Goal: Communication & Community: Answer question/provide support

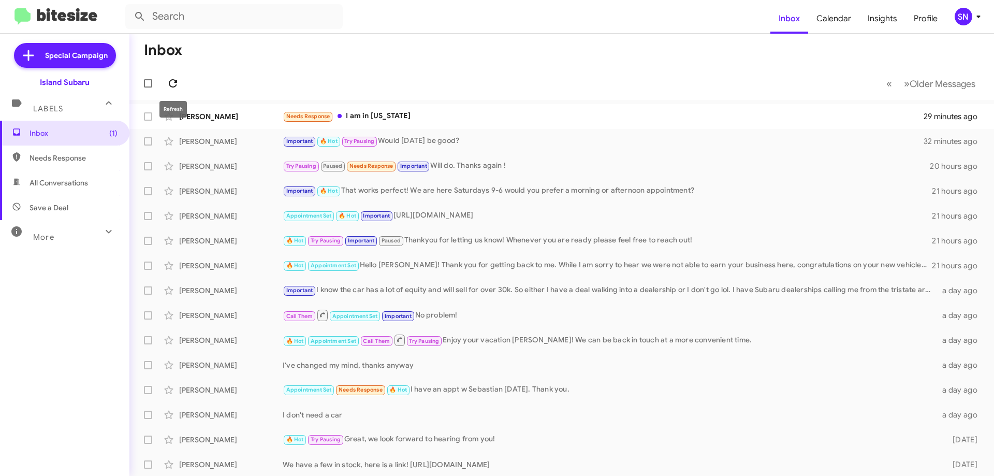
click at [169, 81] on icon at bounding box center [173, 83] width 12 height 12
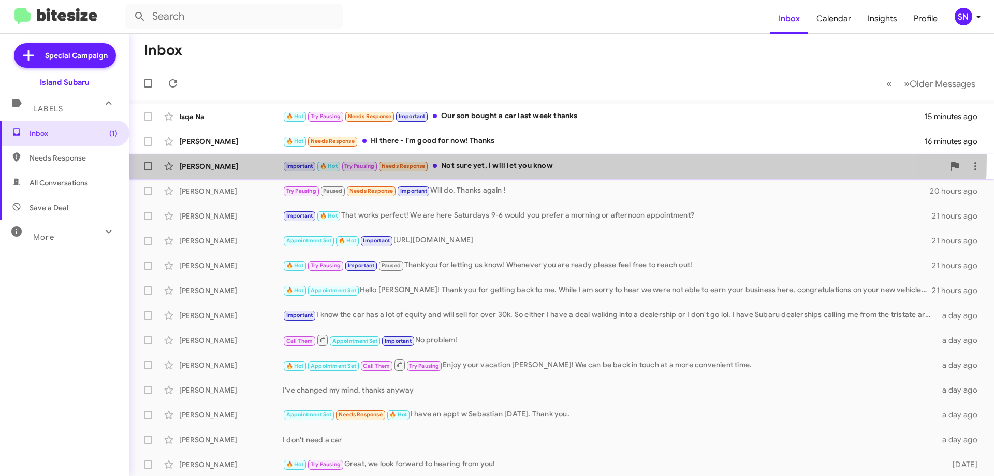
click at [491, 157] on div "Anar Yefraimov Important 🔥 Hot Try Pausing Needs Response Not sure yet, i will …" at bounding box center [562, 166] width 848 height 21
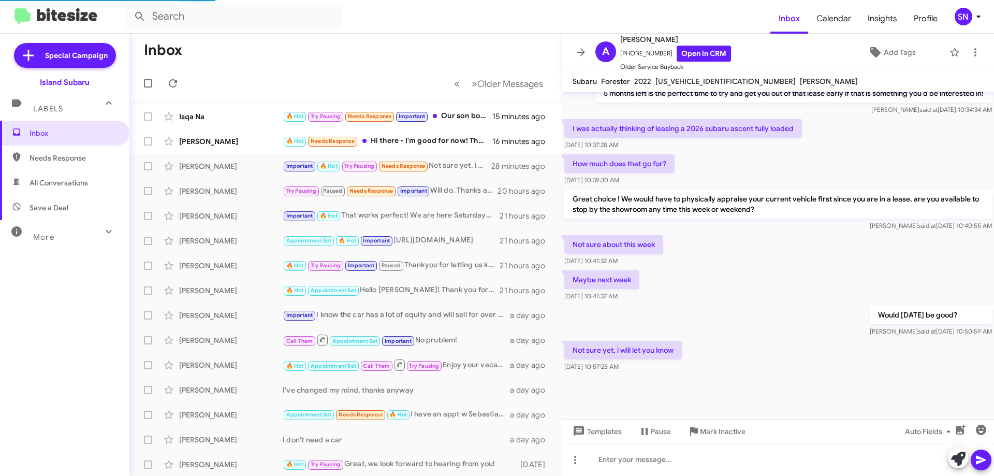
scroll to position [521, 0]
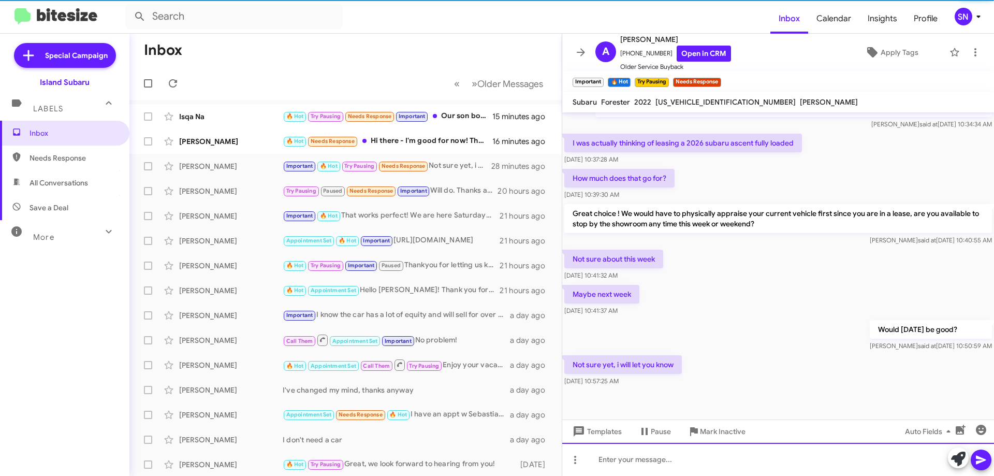
click at [657, 457] on div at bounding box center [778, 458] width 432 height 33
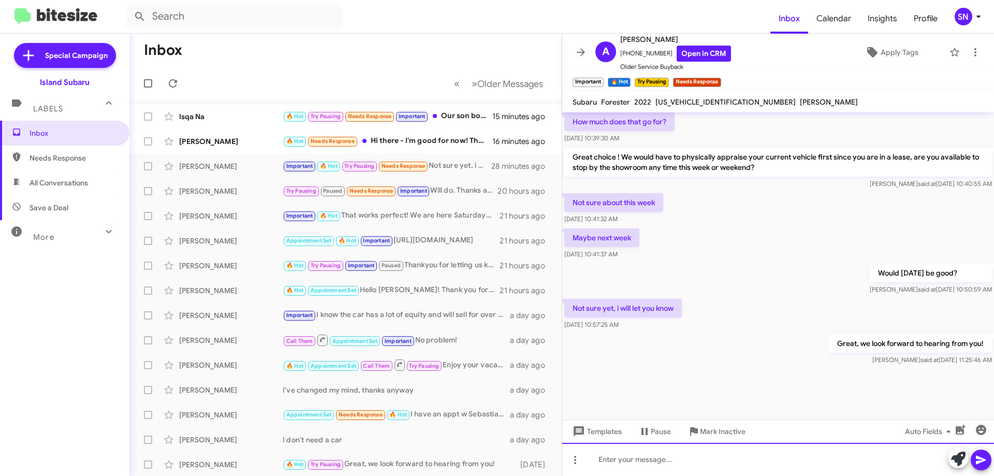
scroll to position [580, 0]
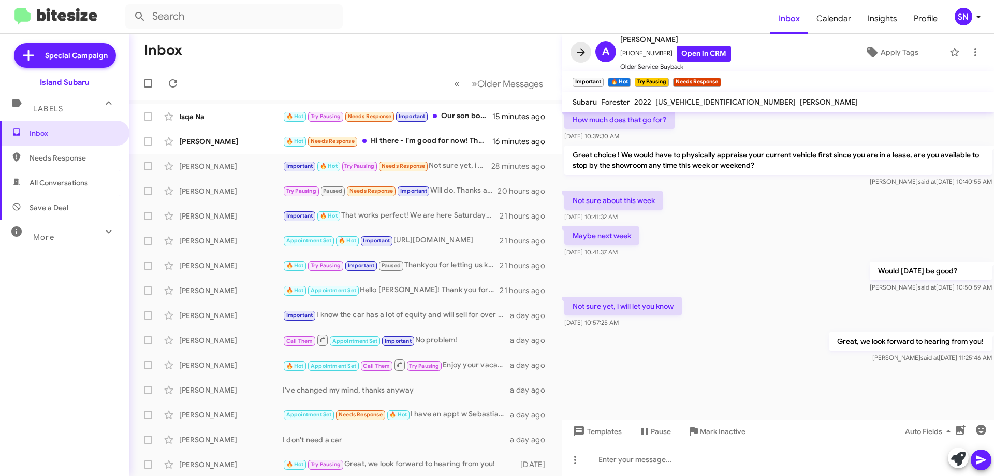
click at [576, 53] on icon at bounding box center [580, 52] width 12 height 12
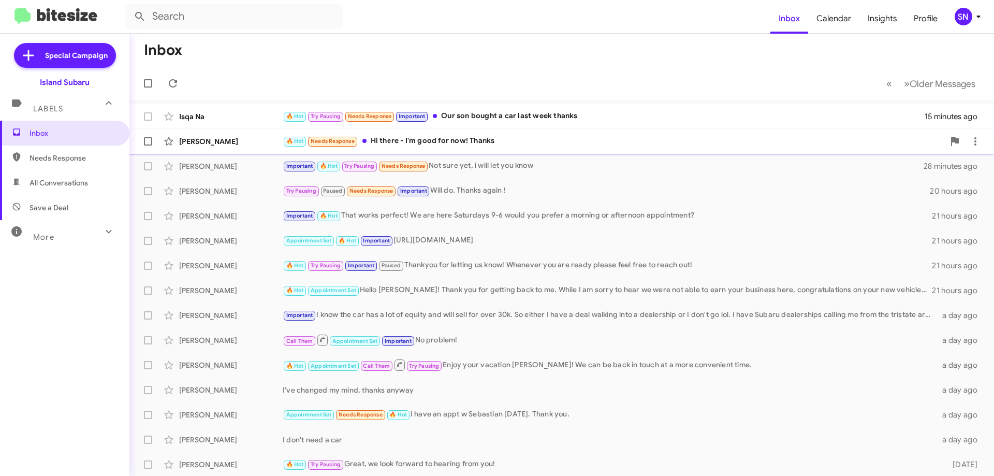
click at [533, 138] on div "🔥 Hot Needs Response Hi there - I'm good for now! Thanks" at bounding box center [613, 141] width 661 height 12
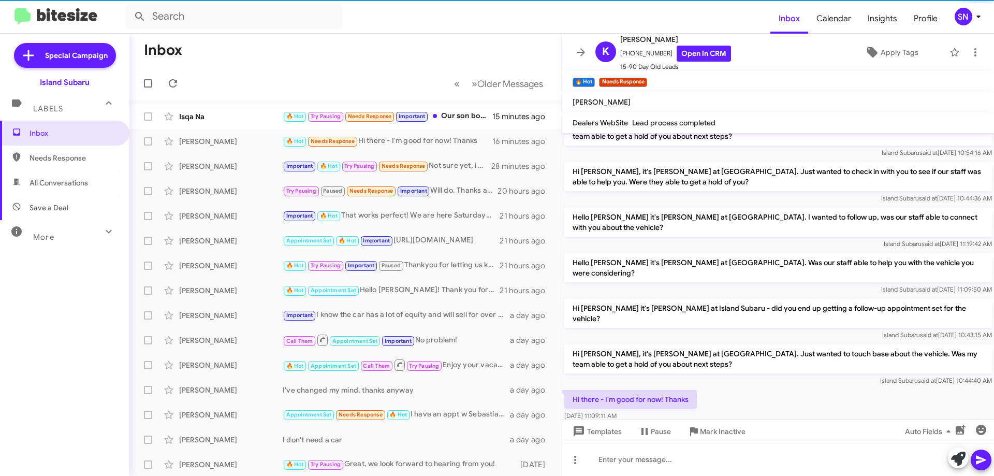
scroll to position [439, 0]
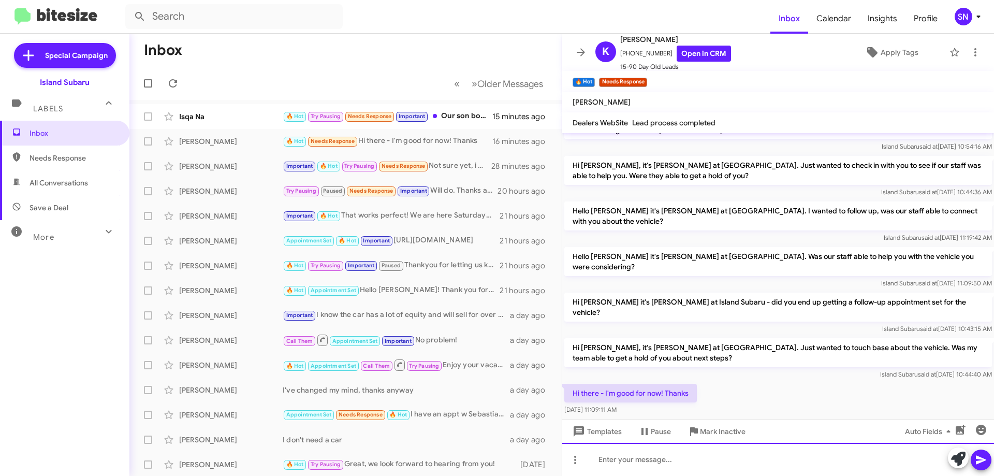
click at [627, 466] on div at bounding box center [778, 458] width 432 height 33
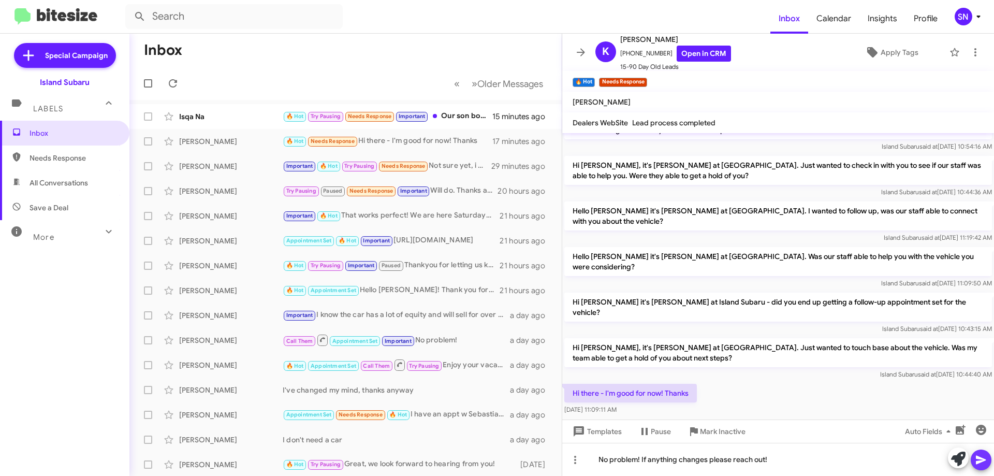
click at [977, 462] on icon at bounding box center [980, 459] width 10 height 9
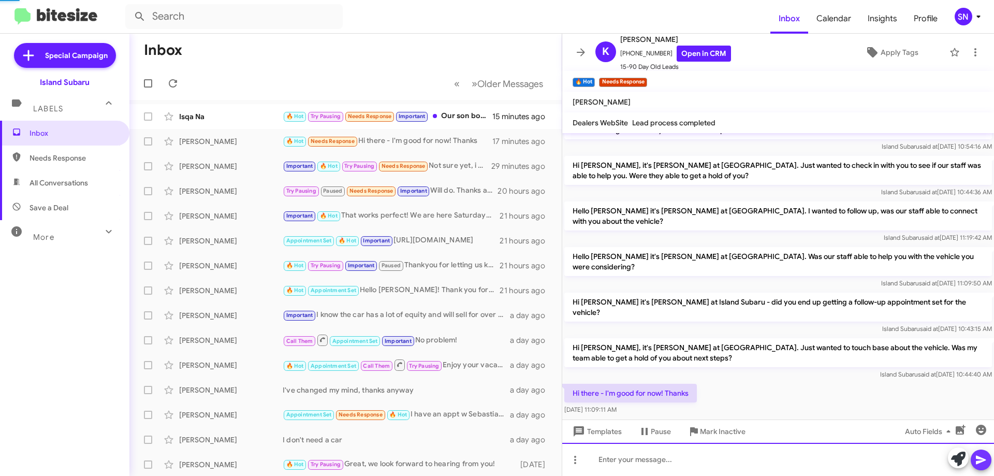
scroll to position [0, 0]
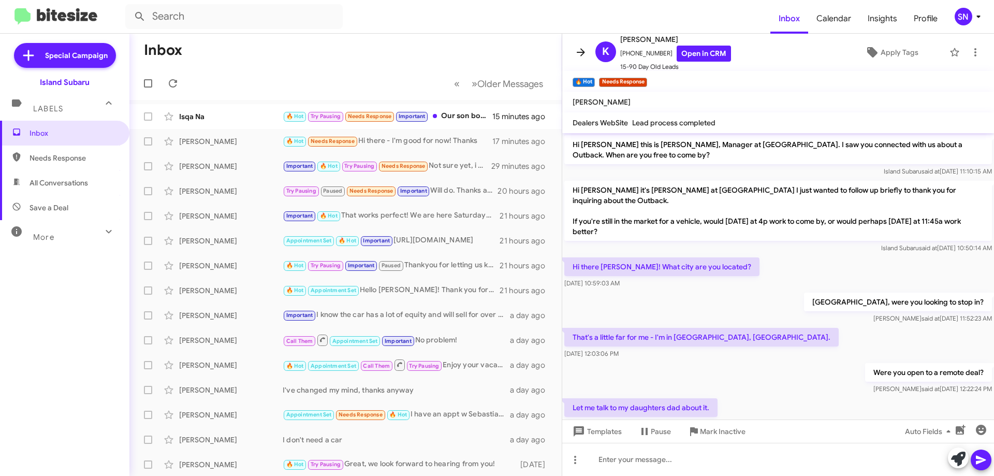
click at [579, 54] on icon at bounding box center [580, 52] width 12 height 12
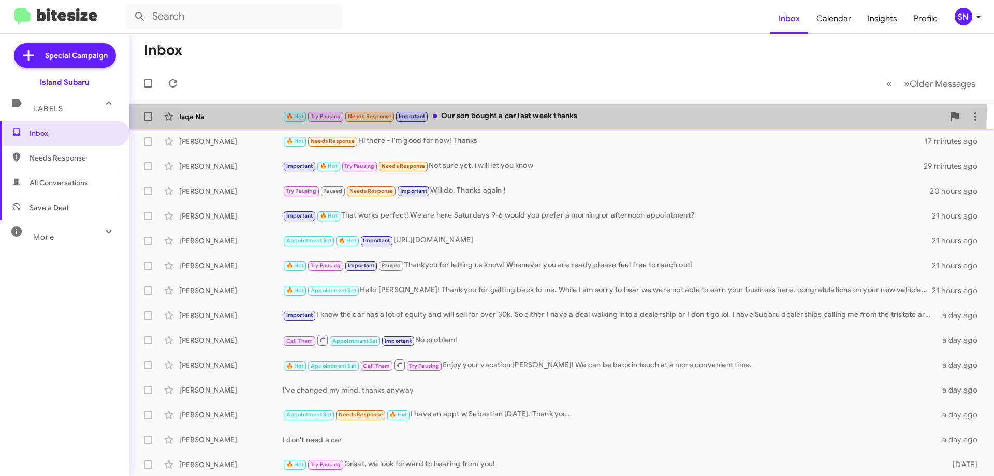
click at [518, 110] on div "🔥 Hot Try Pausing Needs Response Important Our son bought a car last week thanks" at bounding box center [613, 116] width 661 height 12
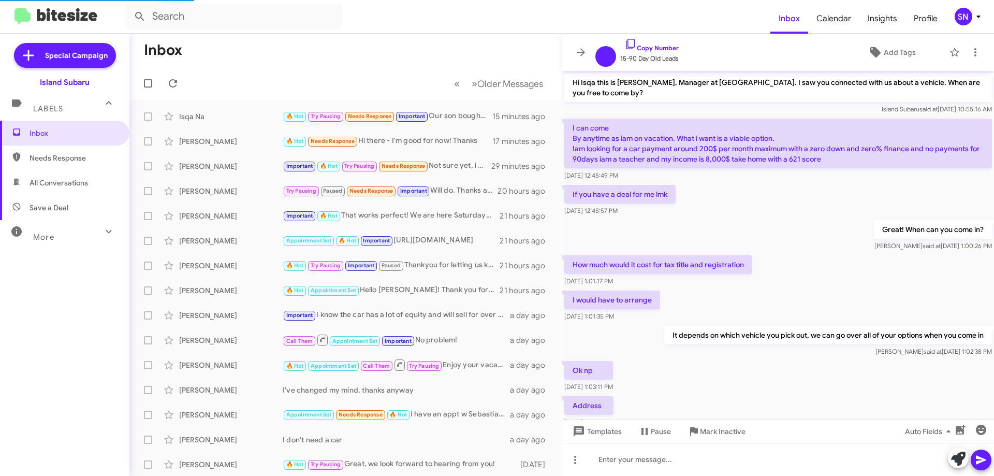
scroll to position [346, 0]
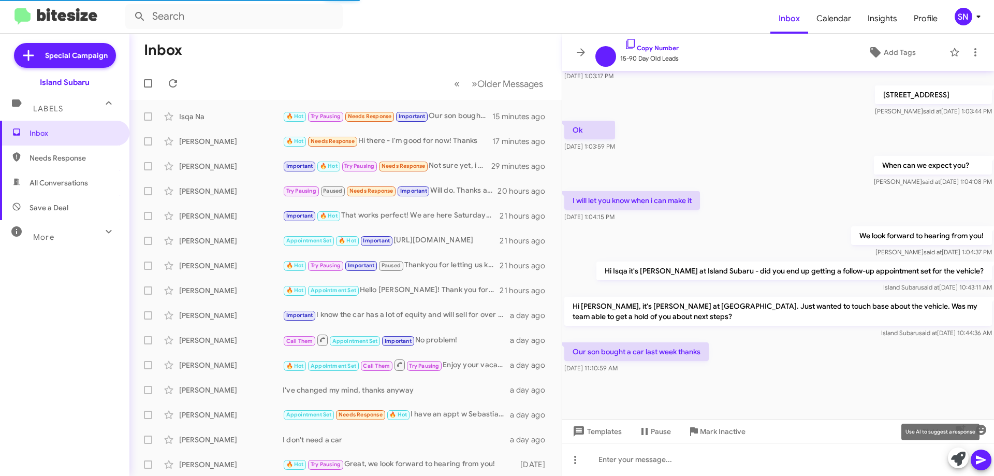
click at [959, 453] on icon at bounding box center [958, 458] width 14 height 14
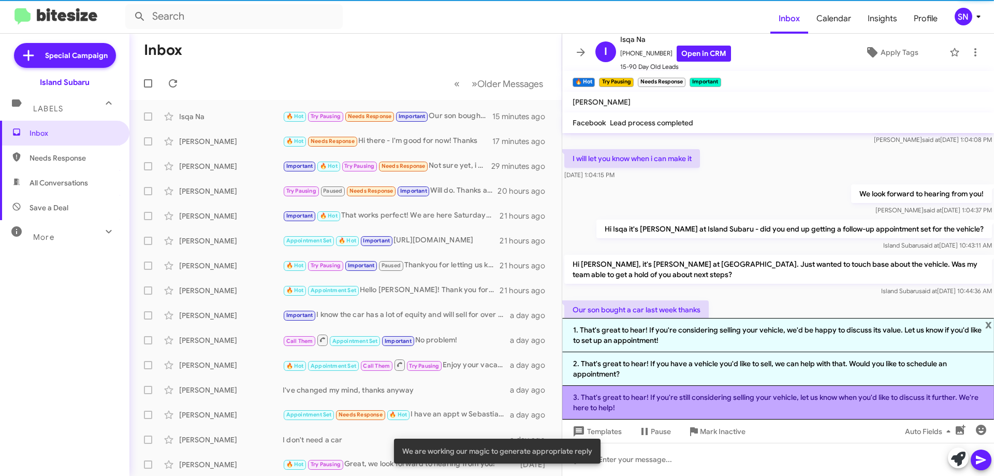
scroll to position [509, 0]
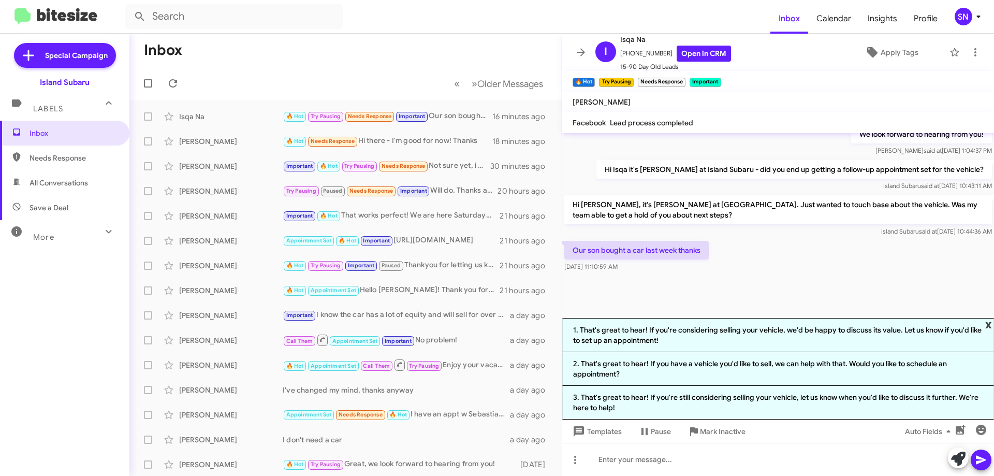
click at [987, 323] on span "x" at bounding box center [988, 324] width 7 height 12
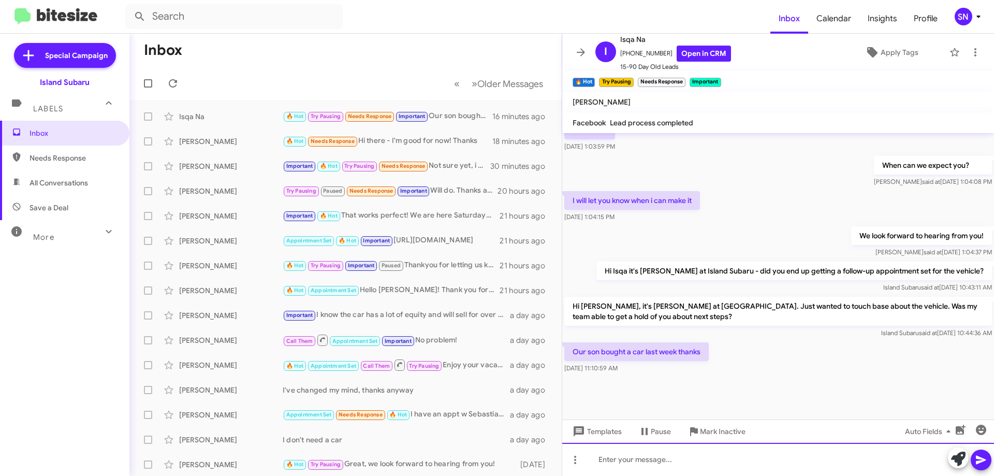
click at [650, 458] on div at bounding box center [778, 458] width 432 height 33
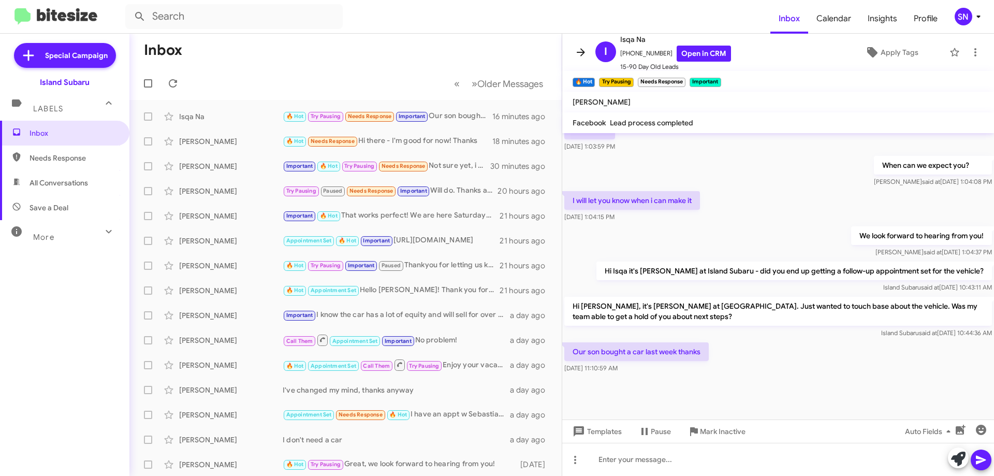
click at [583, 54] on icon at bounding box center [580, 52] width 8 height 8
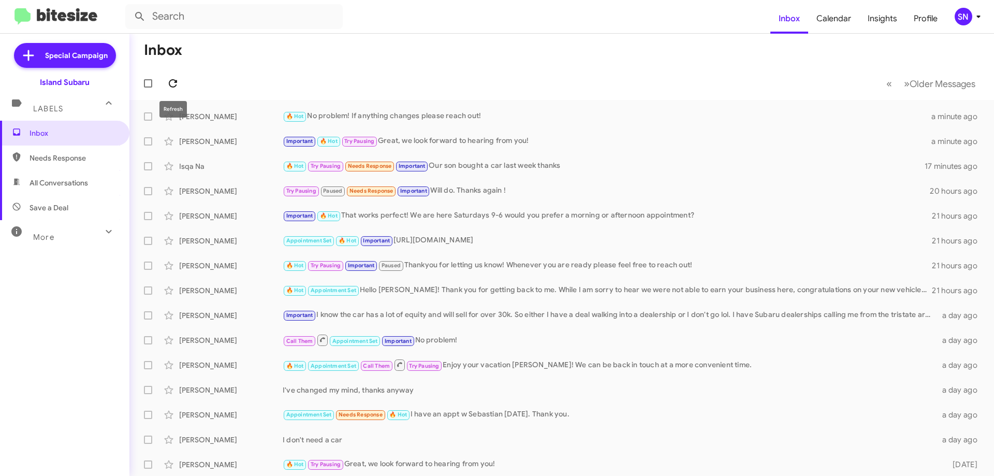
click at [173, 80] on icon at bounding box center [173, 83] width 8 height 8
click at [172, 79] on icon at bounding box center [173, 83] width 12 height 12
